Goal: Use online tool/utility: Use online tool/utility

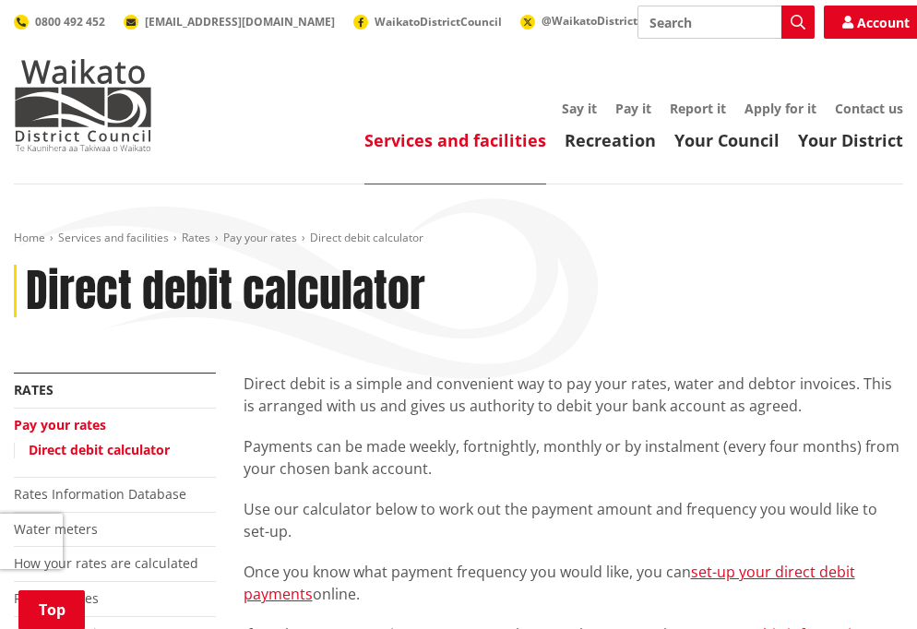
scroll to position [461, 0]
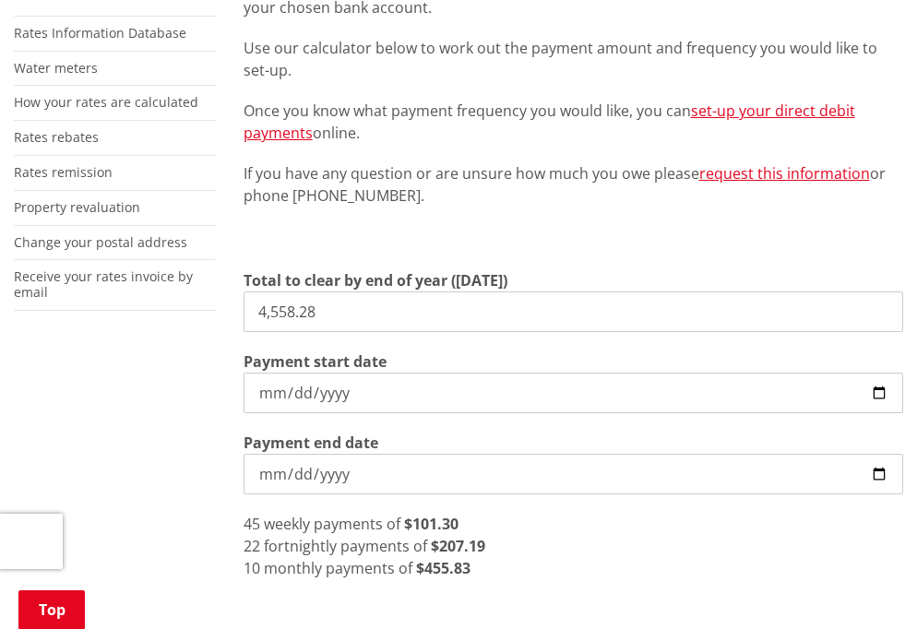
drag, startPoint x: 357, startPoint y: 311, endPoint x: 10, endPoint y: 313, distance: 346.9
click at [74, 312] on div "More from this section Rates Pay your rates Direct debit calculator Rates Infor…" at bounding box center [458, 355] width 917 height 888
type input "7,313.07"
click at [296, 412] on input "[DATE]" at bounding box center [574, 393] width 661 height 41
click at [363, 402] on input "[DATE]" at bounding box center [574, 393] width 661 height 41
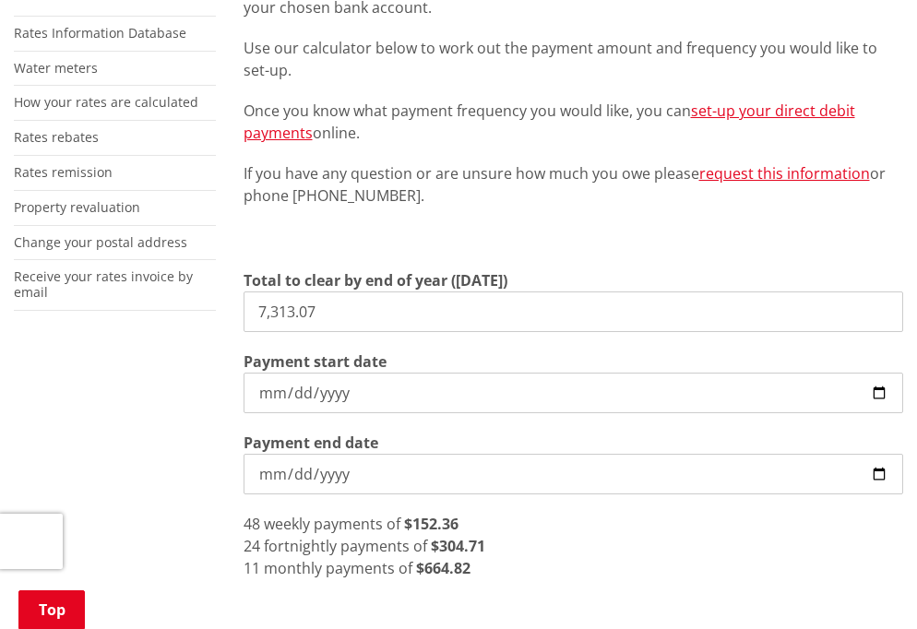
type input "[DATE]"
click at [364, 468] on input "[DATE]" at bounding box center [574, 474] width 661 height 41
click at [484, 529] on div "46 weekly payments of $158.98" at bounding box center [574, 524] width 661 height 22
click at [500, 569] on div "10 monthly payments of $731.31" at bounding box center [574, 568] width 661 height 22
drag, startPoint x: 340, startPoint y: 318, endPoint x: 109, endPoint y: 313, distance: 230.7
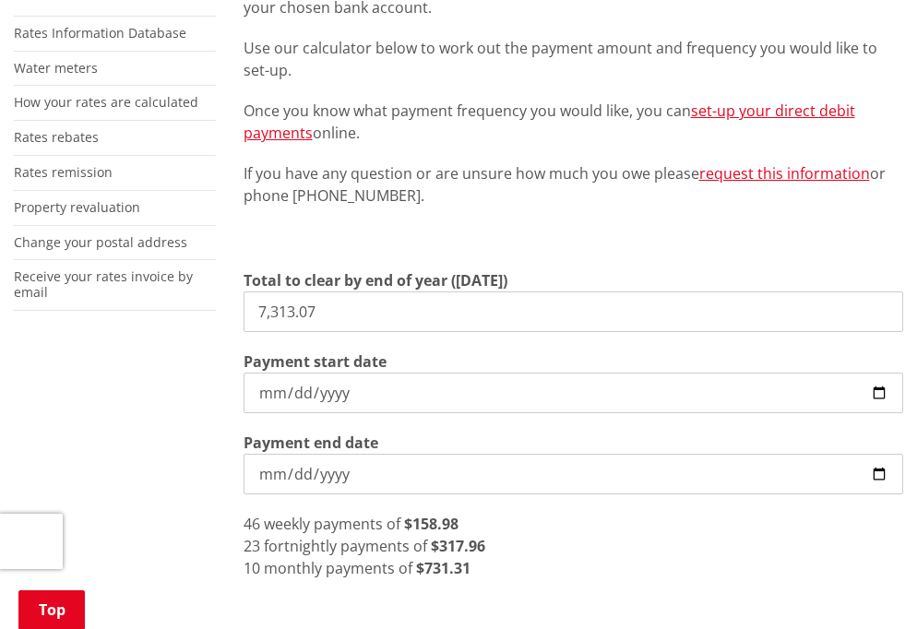
click at [111, 312] on div "More from this section Rates Pay your rates Direct debit calculator Rates Infor…" at bounding box center [458, 355] width 917 height 888
click at [453, 400] on input "[DATE]" at bounding box center [574, 393] width 661 height 41
click at [415, 465] on input "[DATE]" at bounding box center [574, 474] width 661 height 41
click at [411, 487] on input "[DATE]" at bounding box center [574, 474] width 661 height 41
click at [381, 487] on input "[DATE]" at bounding box center [574, 474] width 661 height 41
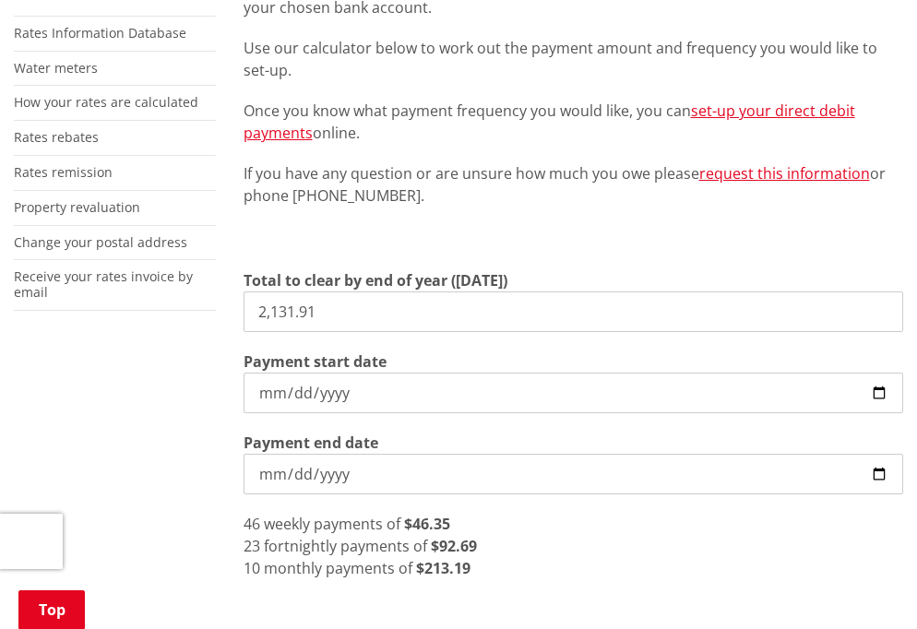
click at [504, 573] on div "10 monthly payments of $213.19" at bounding box center [574, 568] width 661 height 22
click at [485, 547] on div "23 fortnightly payments of $92.69" at bounding box center [574, 546] width 661 height 22
click at [326, 322] on input "2,131.91" at bounding box center [574, 312] width 661 height 41
drag, startPoint x: 350, startPoint y: 318, endPoint x: 108, endPoint y: 330, distance: 242.0
click at [133, 330] on div "More from this section Rates Pay your rates Direct debit calculator Rates Infor…" at bounding box center [458, 355] width 917 height 888
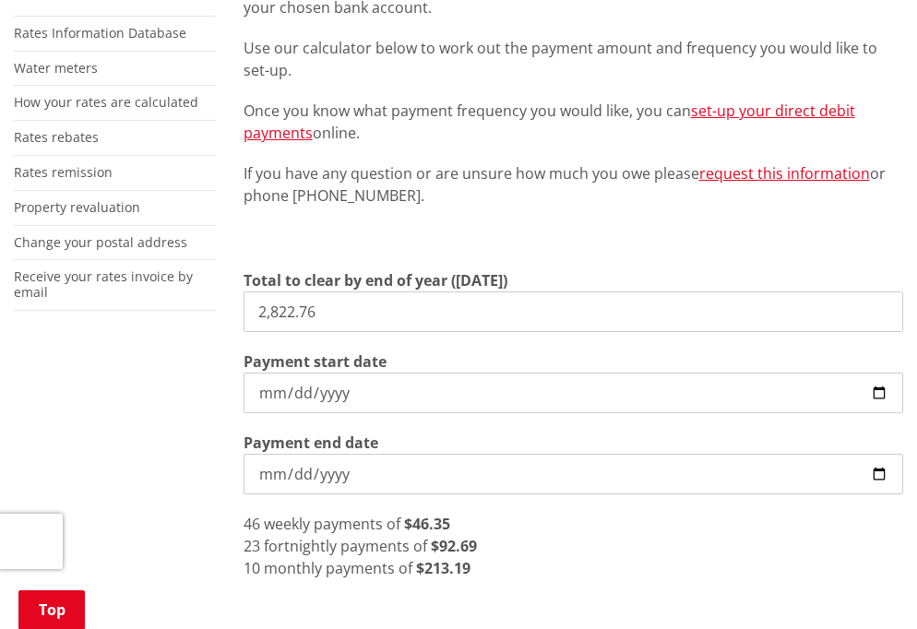
type input "2,822.76"
